Goal: Task Accomplishment & Management: Manage account settings

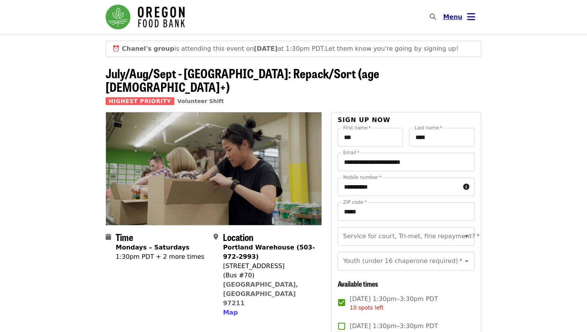
click at [469, 21] on icon "bars icon" at bounding box center [471, 16] width 8 height 11
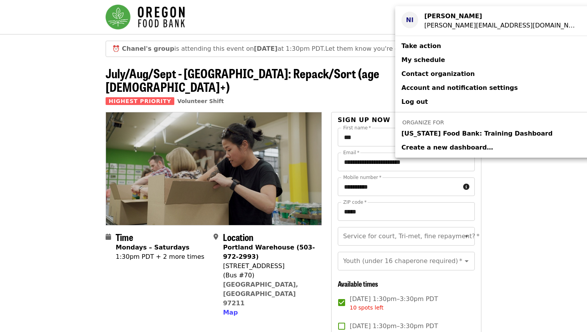
click at [433, 24] on div "[PERSON_NAME][EMAIL_ADDRESS][DOMAIN_NAME]" at bounding box center [501, 25] width 154 height 9
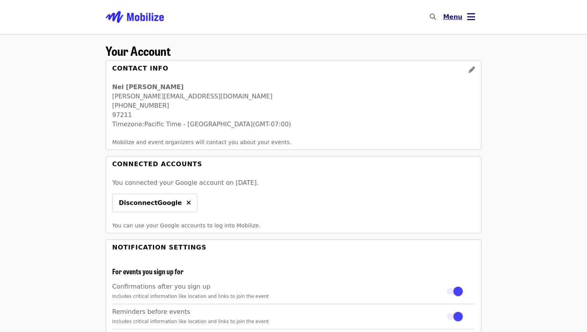
click at [467, 20] on icon "bars icon" at bounding box center [471, 16] width 8 height 11
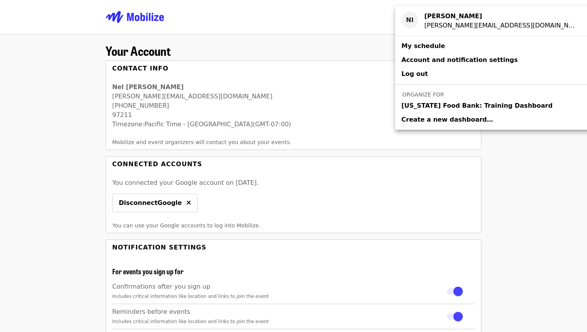
click at [431, 55] on link "Account and notification settings" at bounding box center [493, 60] width 196 height 14
click at [427, 47] on span "My schedule" at bounding box center [422, 45] width 43 height 7
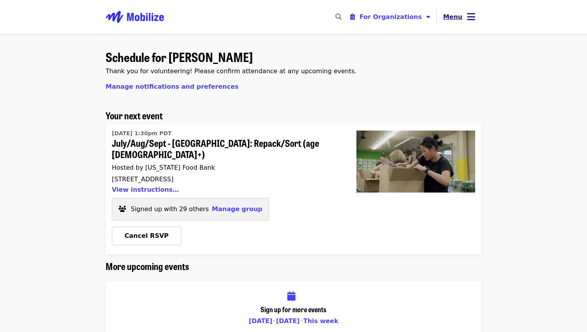
click at [470, 16] on icon "bars icon" at bounding box center [471, 16] width 8 height 11
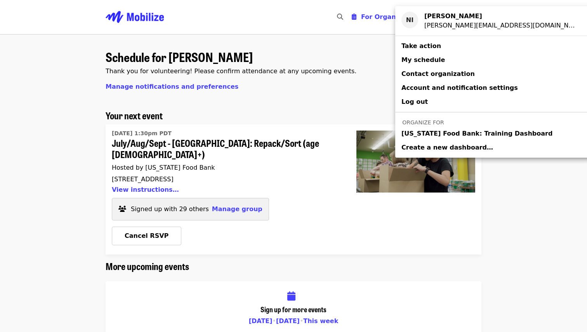
click at [430, 59] on span "My schedule" at bounding box center [422, 59] width 43 height 7
click at [232, 199] on div "Account menu" at bounding box center [293, 166] width 587 height 332
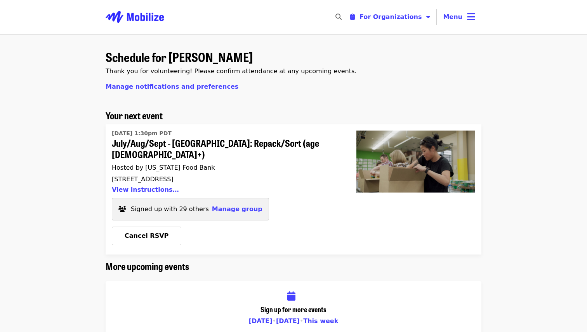
click at [232, 206] on span "Manage group" at bounding box center [237, 209] width 50 height 7
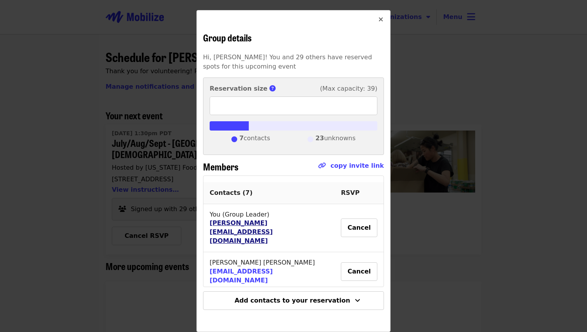
scroll to position [156, 0]
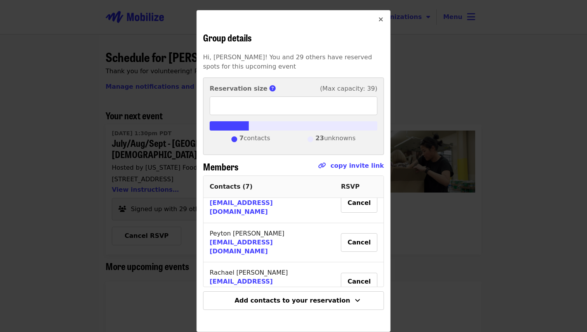
click at [461, 196] on div "Group details Hi, [PERSON_NAME]! You and 29 others have reserved spots for this…" at bounding box center [293, 166] width 587 height 332
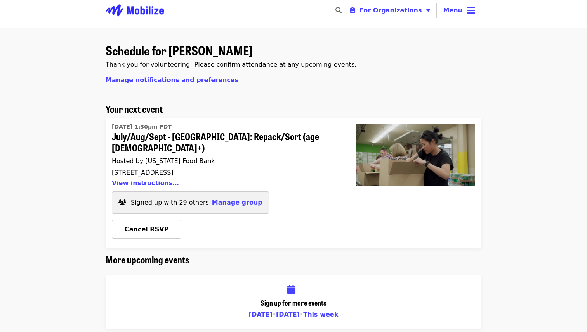
scroll to position [0, 0]
